Goal: Task Accomplishment & Management: Use online tool/utility

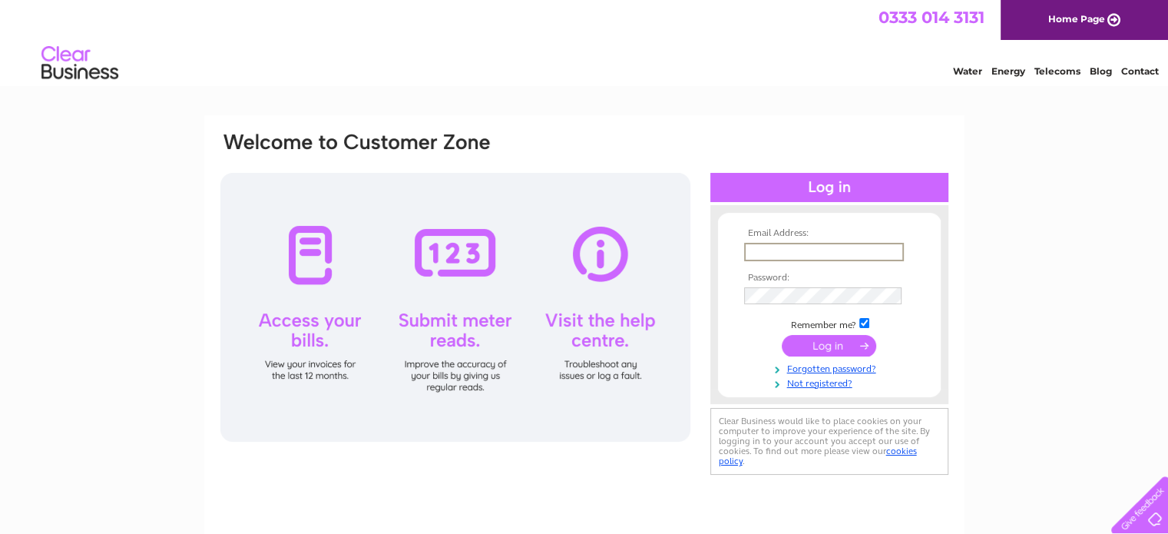
click at [830, 243] on input "text" at bounding box center [824, 252] width 160 height 18
type input "[EMAIL_ADDRESS][DOMAIN_NAME]"
click at [782, 334] on input "submit" at bounding box center [829, 345] width 94 height 22
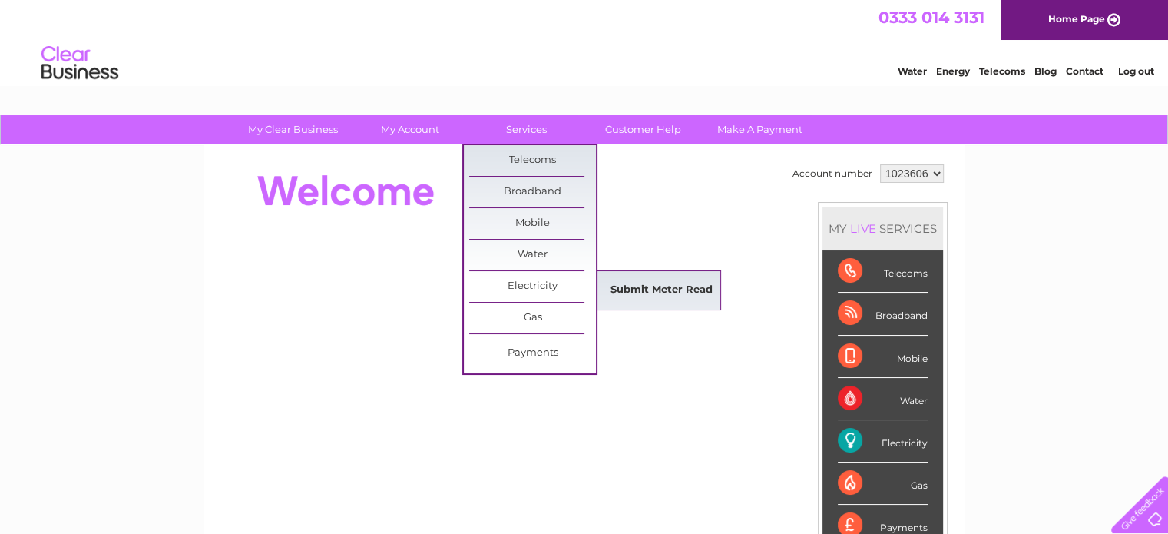
click at [620, 291] on link "Submit Meter Read" at bounding box center [661, 290] width 127 height 31
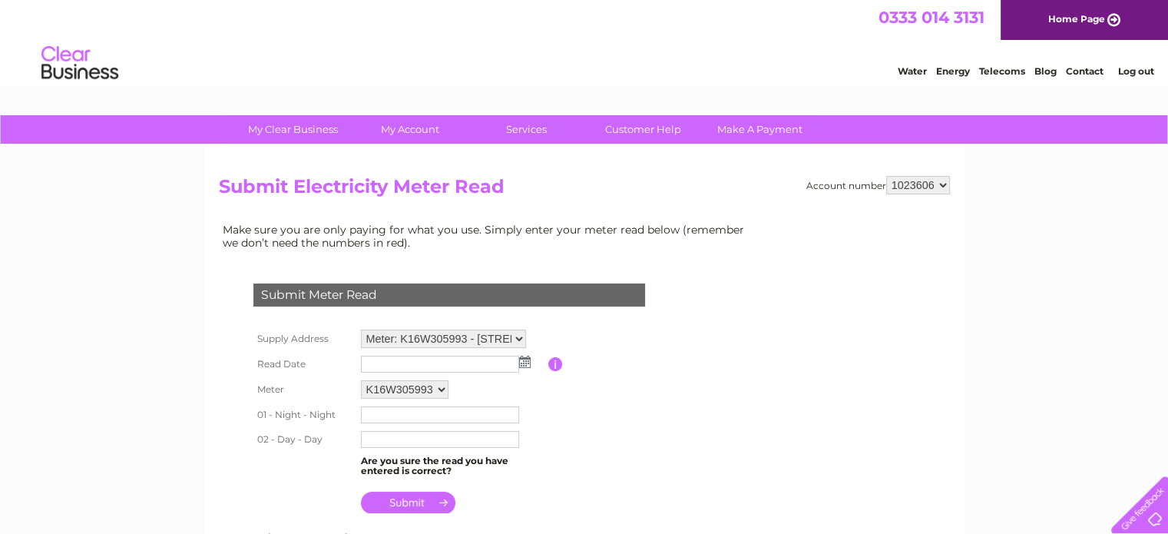
click at [525, 359] on img at bounding box center [525, 362] width 12 height 12
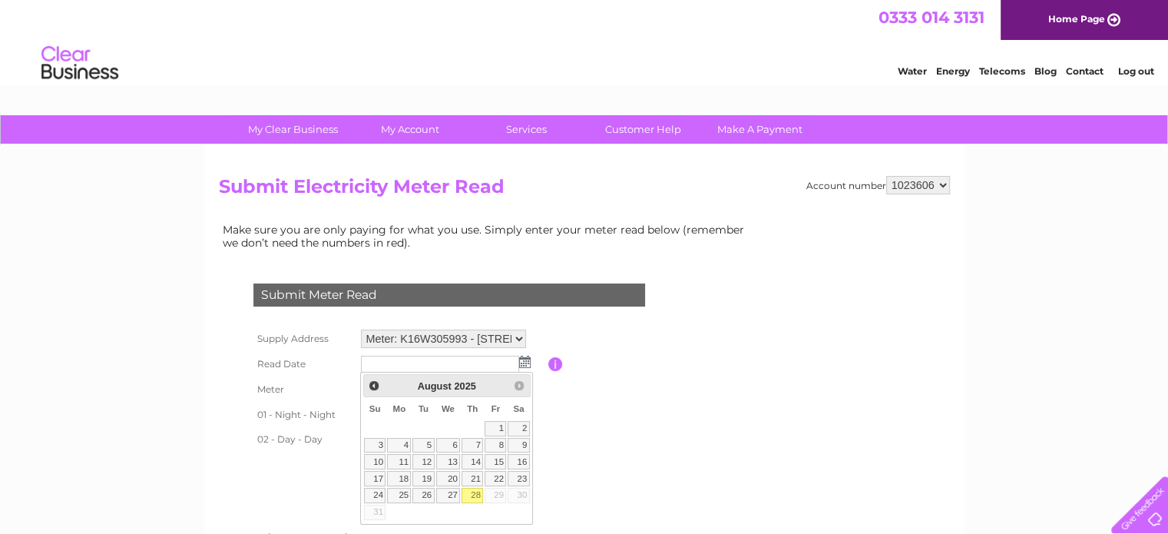
click at [472, 488] on link "28" at bounding box center [472, 495] width 22 height 15
type input "2025/08/28"
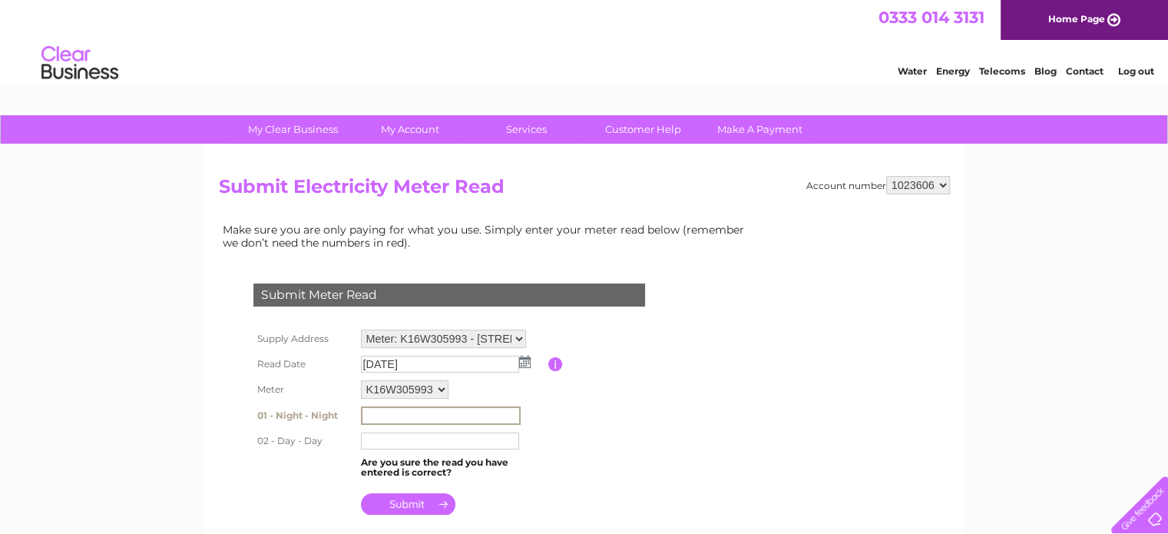
click at [393, 416] on input "text" at bounding box center [441, 415] width 160 height 18
type input "4105"
click at [393, 436] on input "text" at bounding box center [441, 440] width 160 height 18
type input "33656"
click at [527, 495] on td at bounding box center [452, 498] width 191 height 37
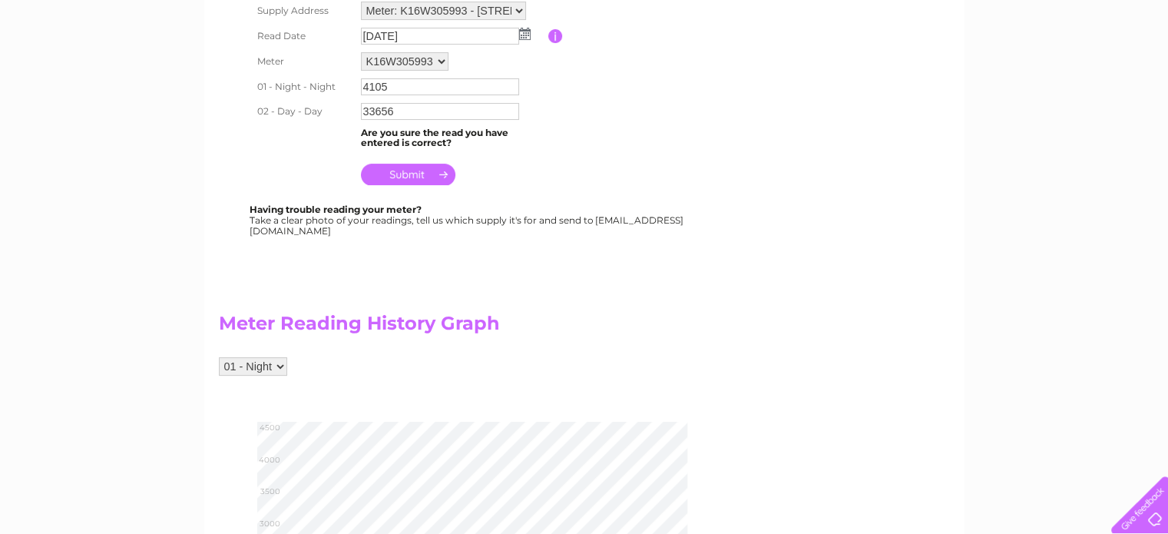
scroll to position [369, 0]
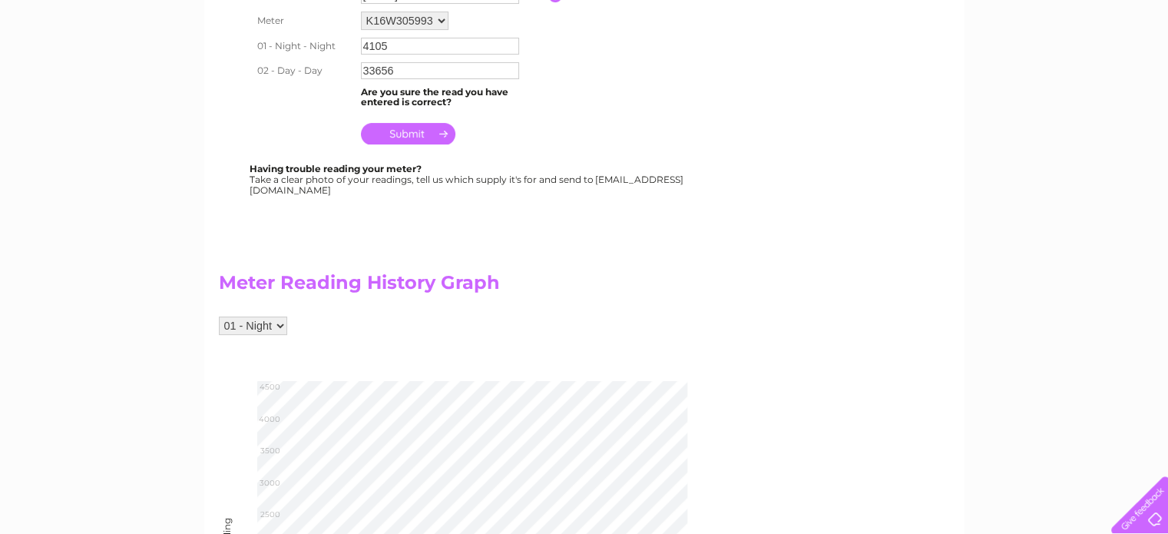
click at [276, 325] on select "01 - Night 02 - Day" at bounding box center [253, 325] width 68 height 18
select select "250154"
click at [219, 316] on select "01 - Night 02 - Day" at bounding box center [253, 325] width 68 height 18
click at [187, 363] on div "My Clear Business Login Details My Details My Preferences Link Account My Accou…" at bounding box center [584, 369] width 1168 height 1245
click at [650, 322] on div "01 - Night 02 - Day" at bounding box center [488, 333] width 538 height 34
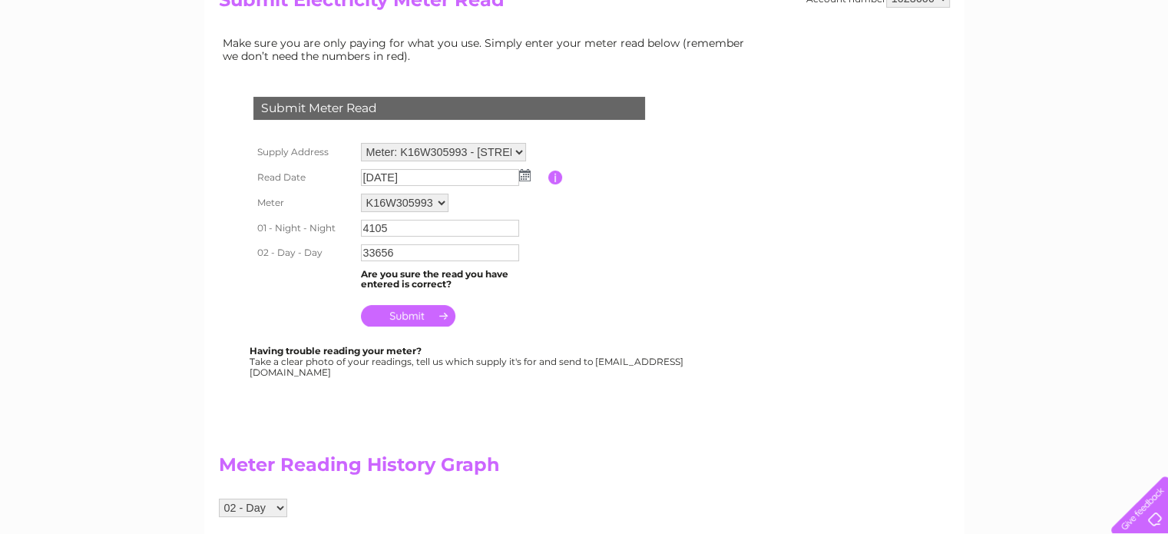
scroll to position [123, 0]
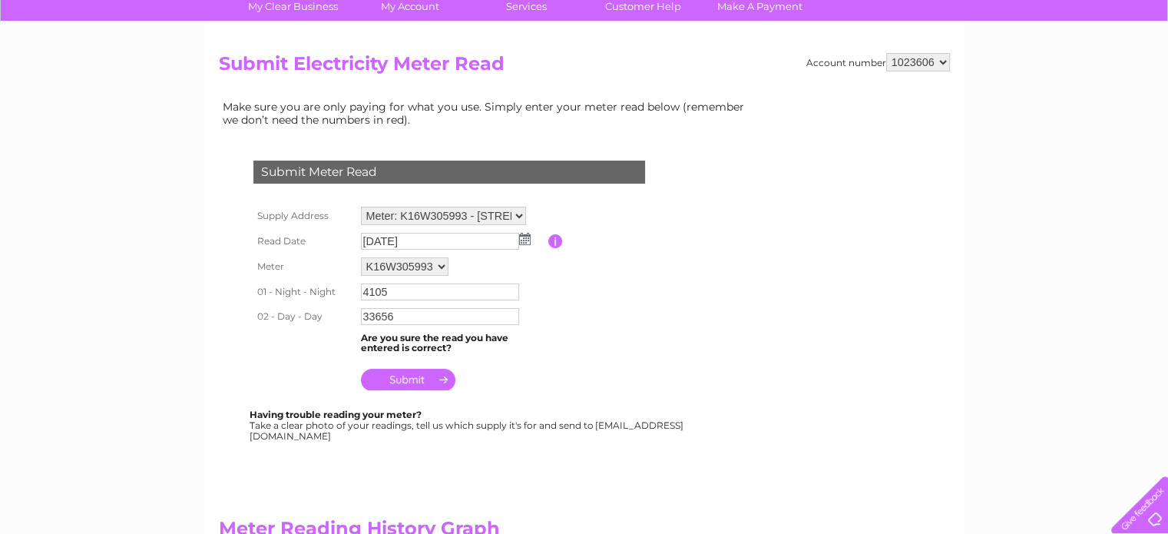
click at [425, 380] on input "submit" at bounding box center [408, 380] width 94 height 22
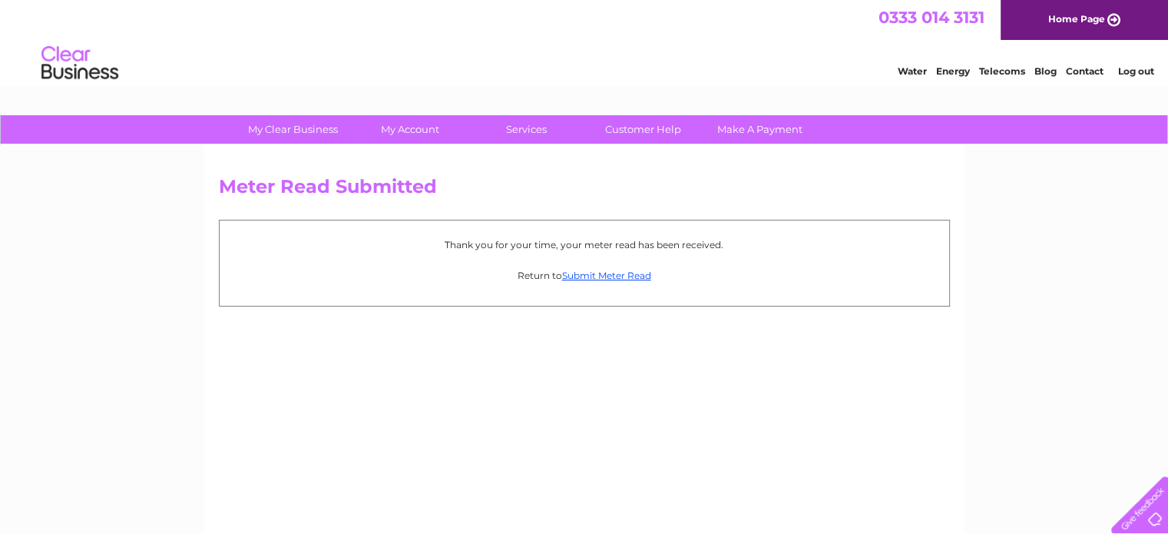
click at [1140, 63] on li "Log out" at bounding box center [1136, 70] width 46 height 19
click at [1136, 68] on link "Log out" at bounding box center [1135, 71] width 36 height 12
